Goal: Check status: Check status

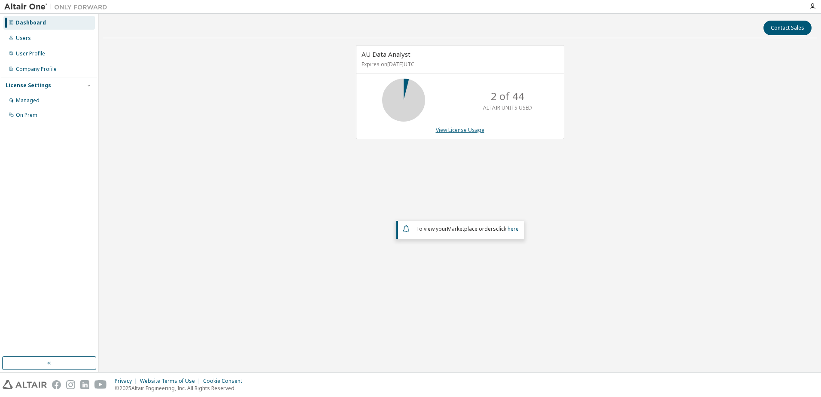
click at [467, 128] on link "View License Usage" at bounding box center [460, 129] width 49 height 7
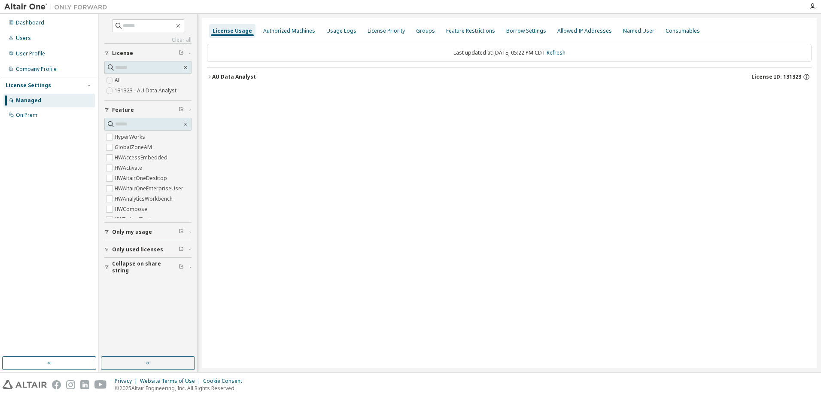
click at [231, 74] on div "AU Data Analyst" at bounding box center [234, 76] width 44 height 7
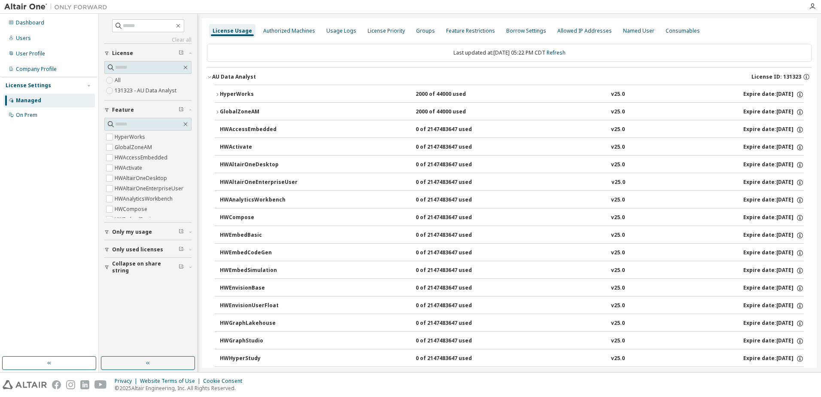
click at [232, 91] on div "HyperWorks" at bounding box center [258, 95] width 77 height 8
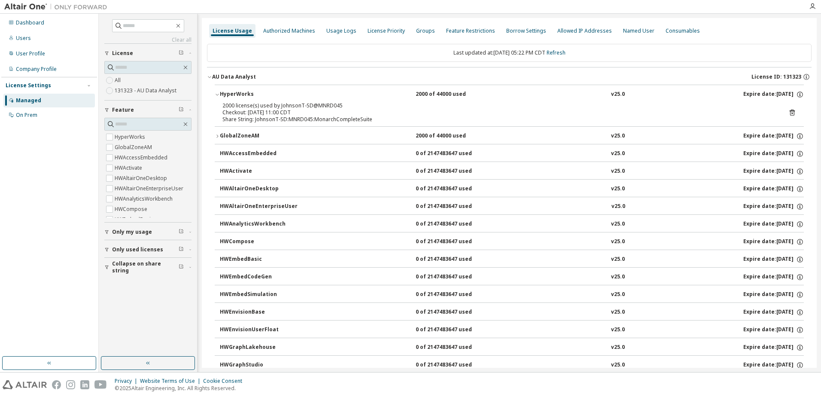
click at [789, 112] on icon at bounding box center [791, 112] width 5 height 6
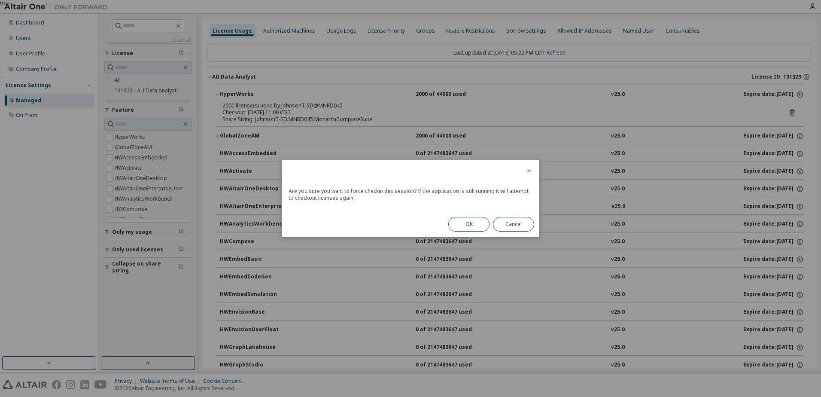
click at [477, 225] on button "OK" at bounding box center [468, 224] width 41 height 15
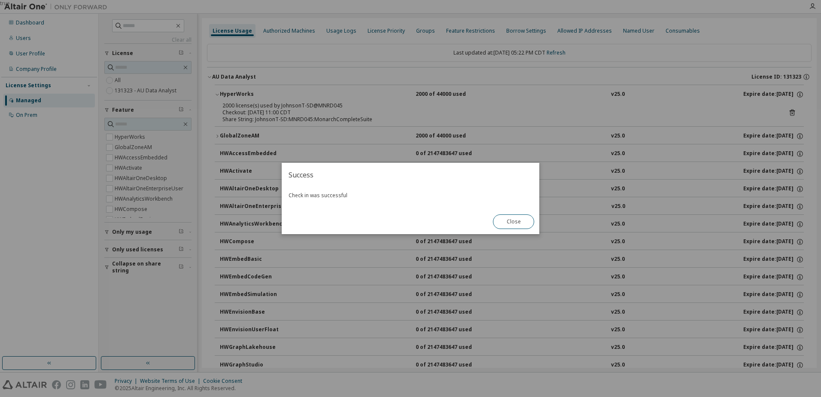
click at [519, 216] on button "Close" at bounding box center [513, 221] width 41 height 15
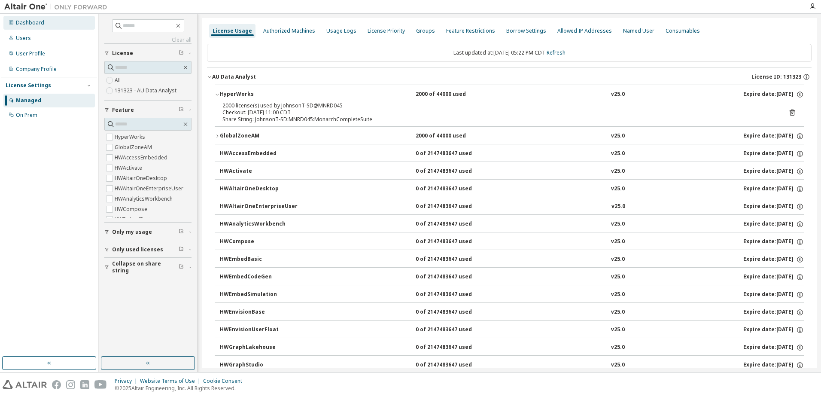
drag, startPoint x: 52, startPoint y: 22, endPoint x: 47, endPoint y: 21, distance: 5.2
drag, startPoint x: 47, startPoint y: 21, endPoint x: 32, endPoint y: 22, distance: 15.0
click at [32, 22] on div "Dashboard" at bounding box center [30, 22] width 28 height 7
